Goal: Task Accomplishment & Management: Complete application form

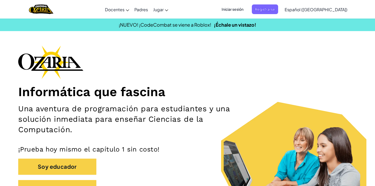
click at [247, 9] on span "Iniciar sesión" at bounding box center [233, 9] width 28 height 10
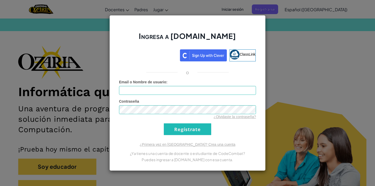
click at [198, 80] on div "Email o Nombre de usuario :" at bounding box center [187, 86] width 137 height 15
click at [197, 93] on input "Email o Nombre de usuario :" at bounding box center [187, 90] width 137 height 9
type input "FernandoScodecombatmaster123"
click at [195, 130] on input "Regístrate" at bounding box center [187, 129] width 47 height 12
